Goal: Communication & Community: Answer question/provide support

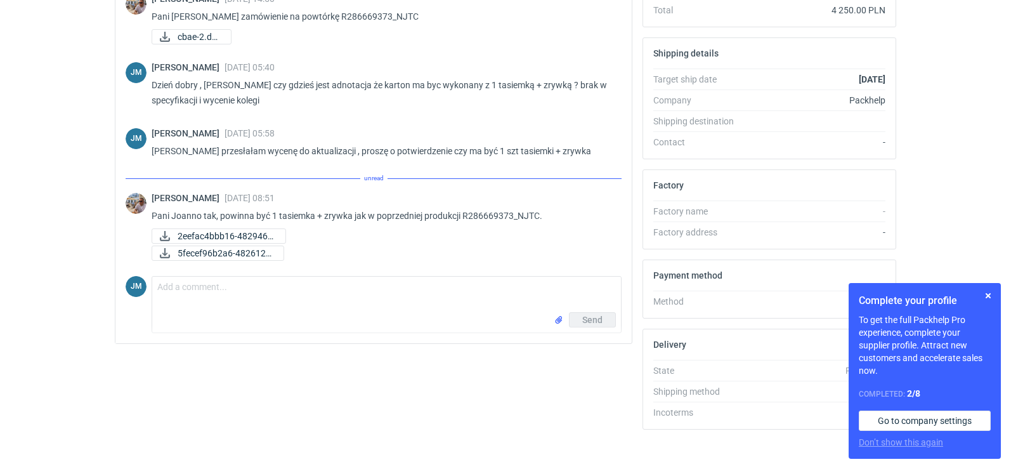
scroll to position [346, 0]
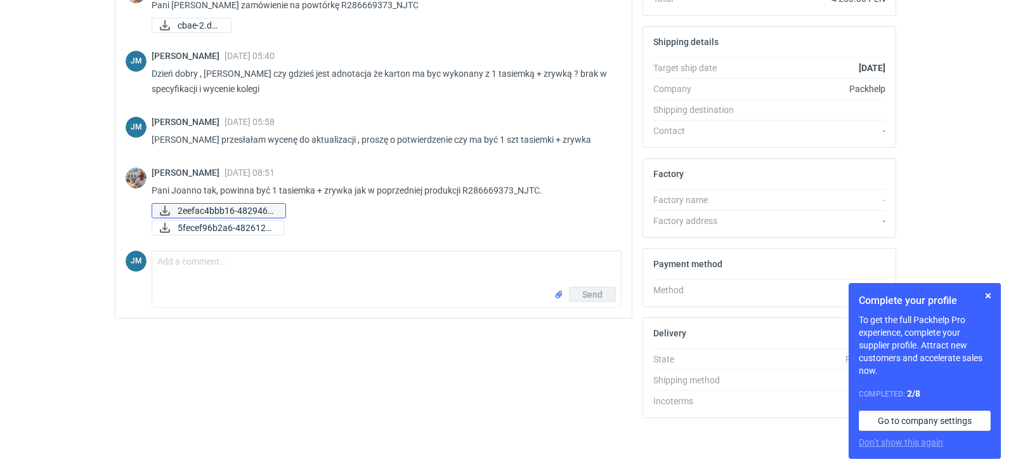
click at [242, 211] on span "2eefac4bbb16-4829460..." at bounding box center [227, 211] width 98 height 14
click at [227, 224] on span "5fecef96b2a6-4826122..." at bounding box center [226, 228] width 96 height 14
click at [181, 281] on textarea "Comment message" at bounding box center [386, 269] width 469 height 36
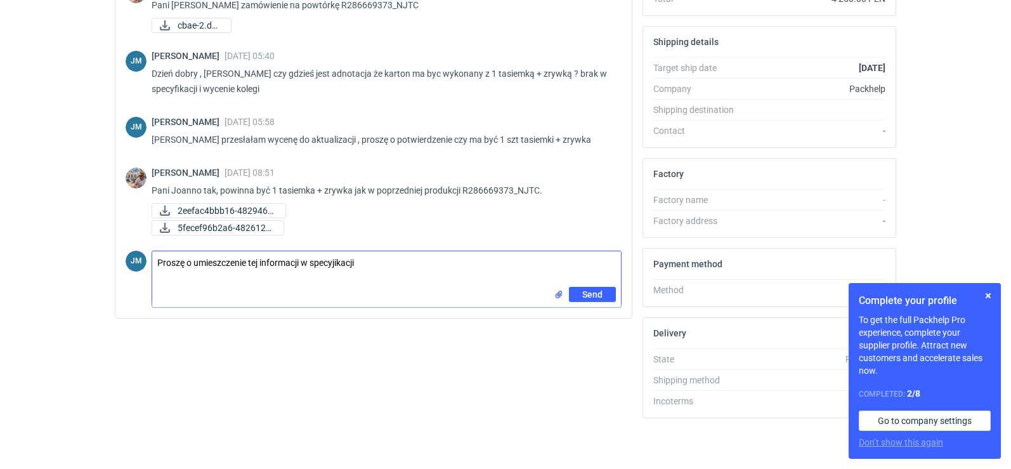
click at [155, 261] on textarea "Proszę o umieszczenie tej informacji w specyjikacji" at bounding box center [386, 269] width 469 height 36
click at [221, 264] on textarea "[PERSON_NAME], Proszę o umieszczenie tej informacji w specyjikacji" at bounding box center [386, 269] width 469 height 36
type textarea "[PERSON_NAME], rroszę o umieszczenie tej informacji w specyjikacji"
click at [596, 296] on span "Send" at bounding box center [592, 294] width 20 height 9
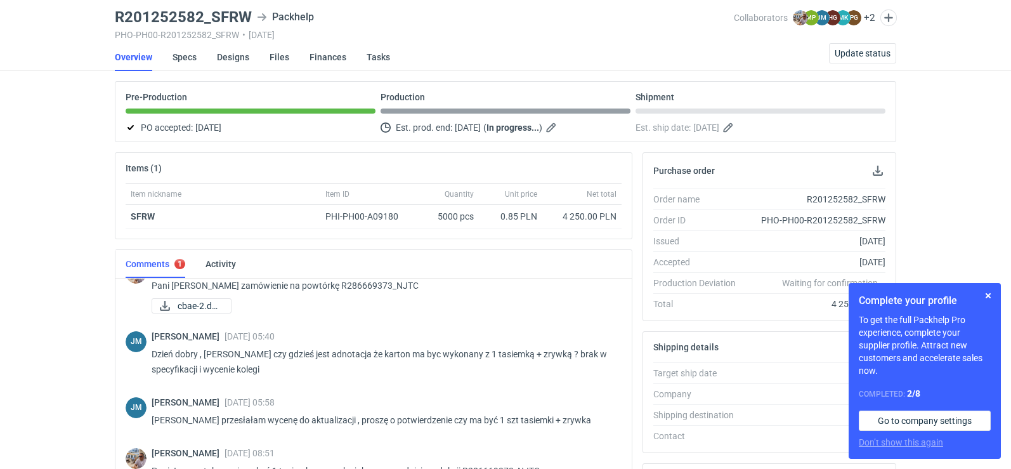
scroll to position [0, 0]
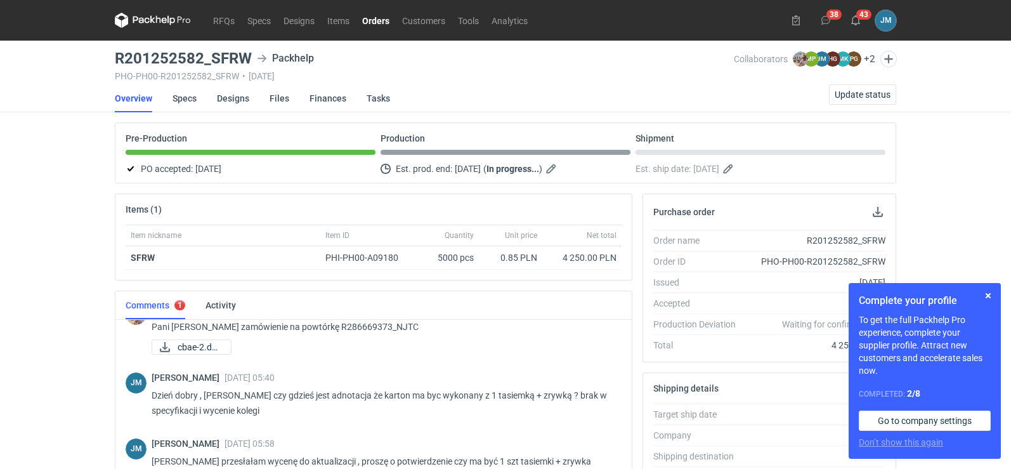
click at [154, 27] on icon at bounding box center [153, 20] width 76 height 15
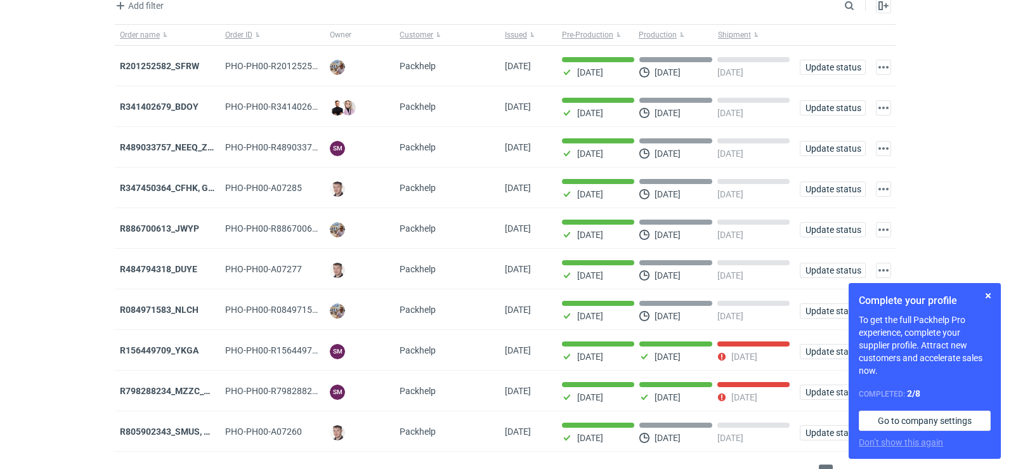
scroll to position [103, 0]
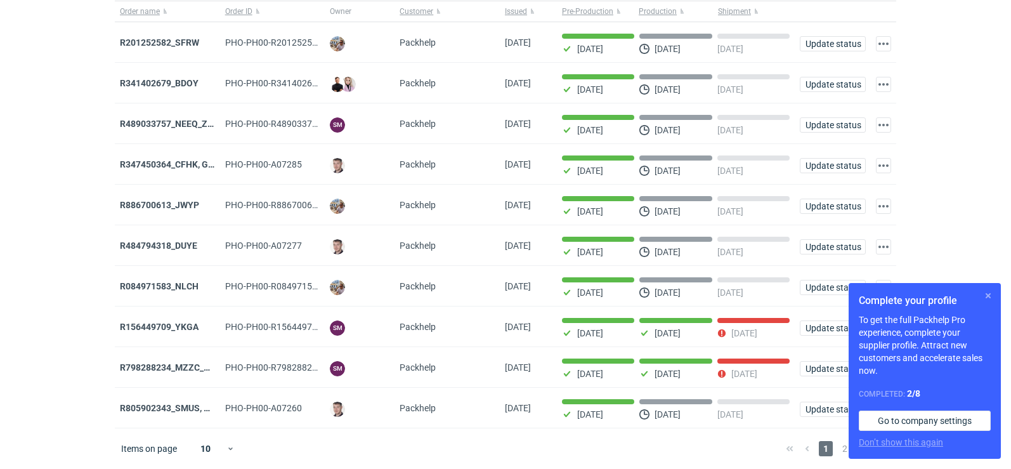
click at [988, 297] on button "button" at bounding box center [988, 295] width 15 height 15
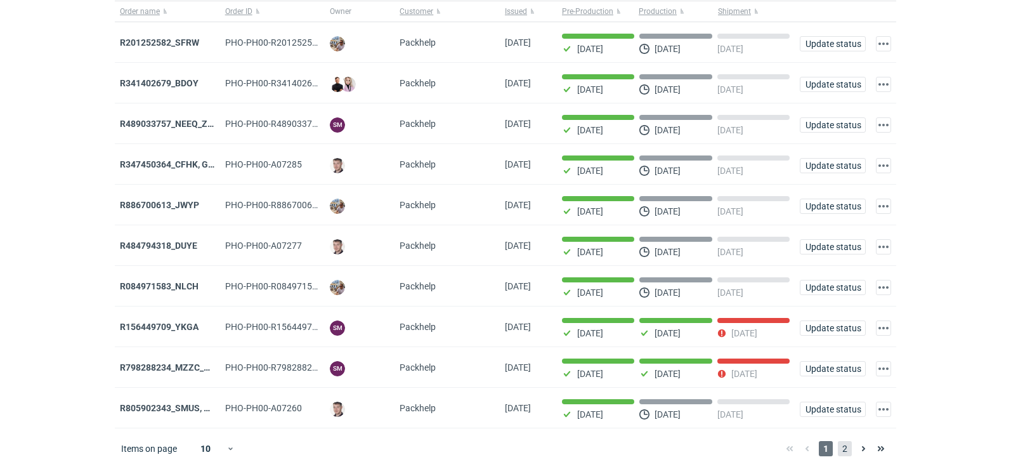
click at [847, 455] on span "2" at bounding box center [845, 448] width 14 height 15
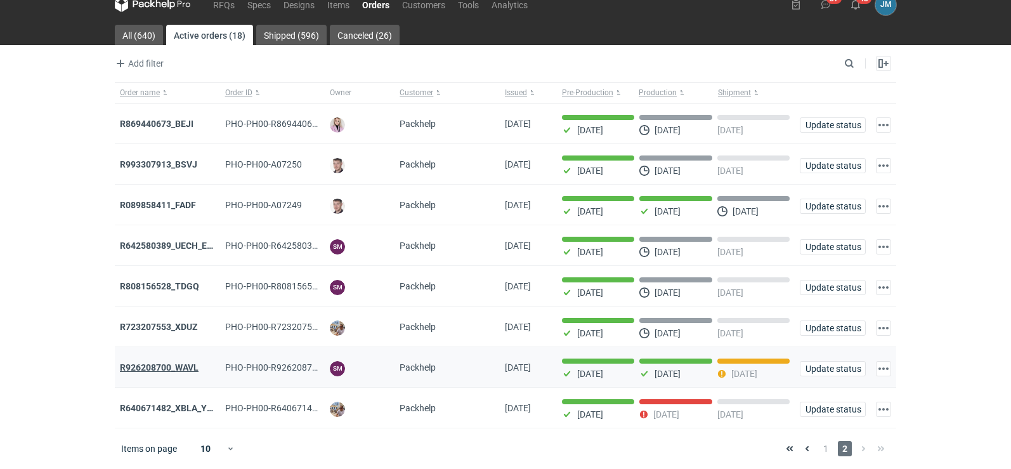
click at [127, 364] on strong "R926208700_WAVL" at bounding box center [159, 367] width 79 height 10
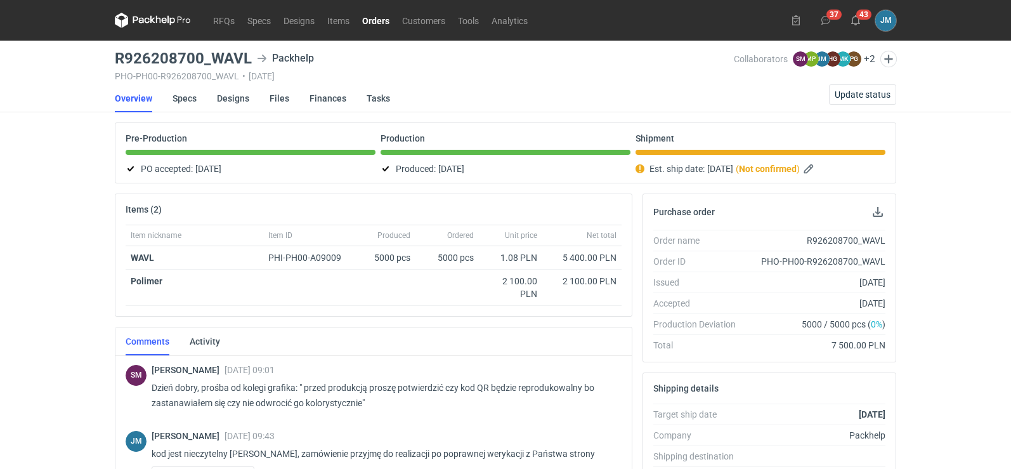
click at [162, 18] on icon at bounding box center [164, 21] width 5 height 6
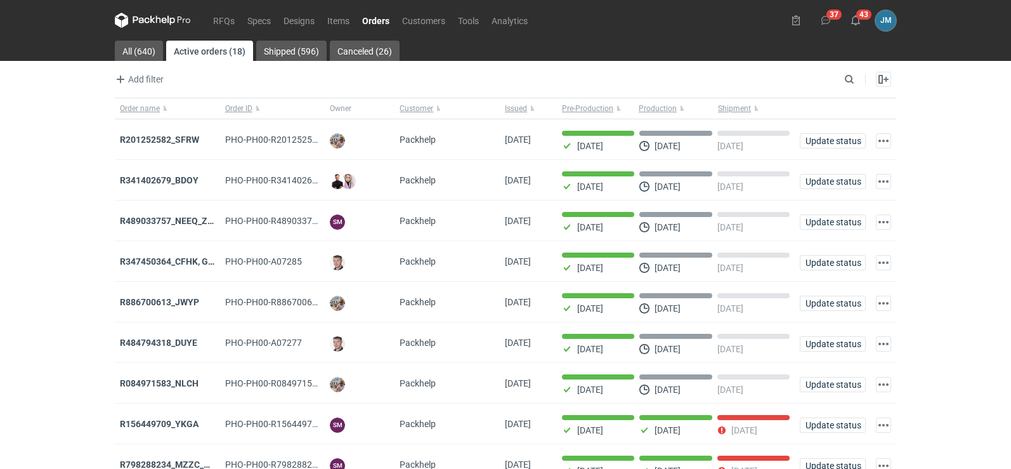
click at [147, 25] on icon at bounding box center [153, 20] width 76 height 15
